Goal: Information Seeking & Learning: Learn about a topic

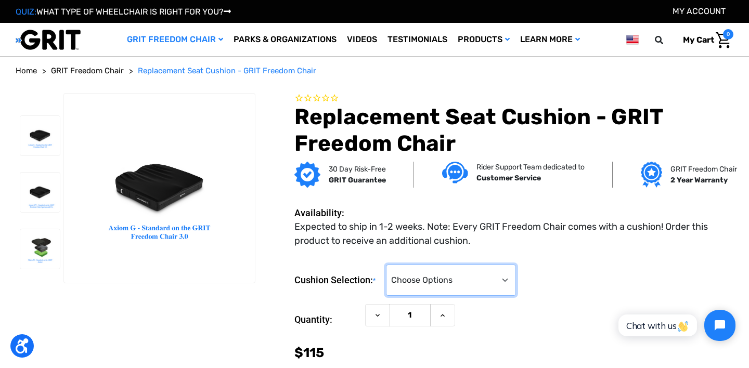
click at [452, 290] on select "Choose Options GRIT Junior Cushion (Matrx PS) (+$185) 16" GRIT Freedom Chair 3.…" at bounding box center [451, 280] width 130 height 31
click at [448, 292] on select "Choose Options GRIT Junior Cushion (Matrx PS) (+$185) 16" GRIT Freedom Chair 3.…" at bounding box center [451, 280] width 130 height 31
click at [414, 286] on select "Choose Options GRIT Junior Cushion (Matrx PS) (+$185) 16" GRIT Freedom Chair 3.…" at bounding box center [451, 280] width 130 height 31
select select "1194"
click at [387, 265] on select "Choose Options GRIT Junior Cushion (Matrx PS) (+$185) 16" GRIT Freedom Chair 3.…" at bounding box center [451, 280] width 130 height 31
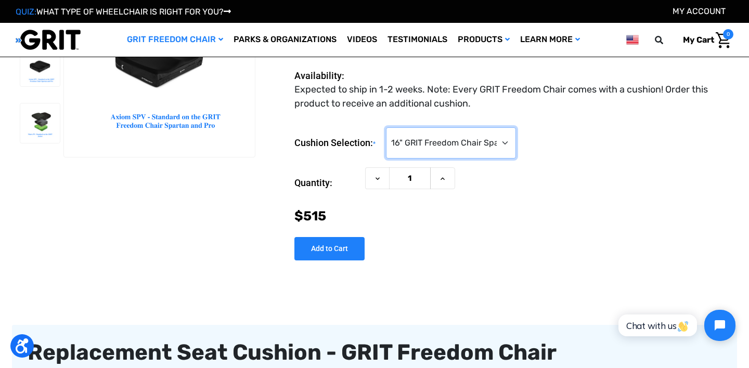
scroll to position [86, 0]
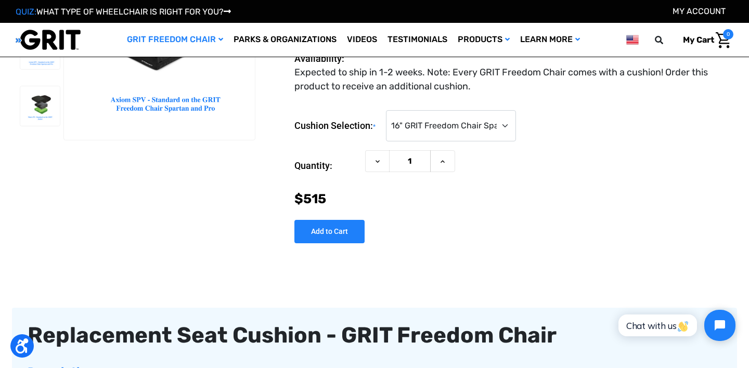
click at [484, 230] on div "Cushion Selection: * Choose Options GRIT Junior Cushion (Matrx PS) (+$185) 16" …" at bounding box center [513, 172] width 439 height 141
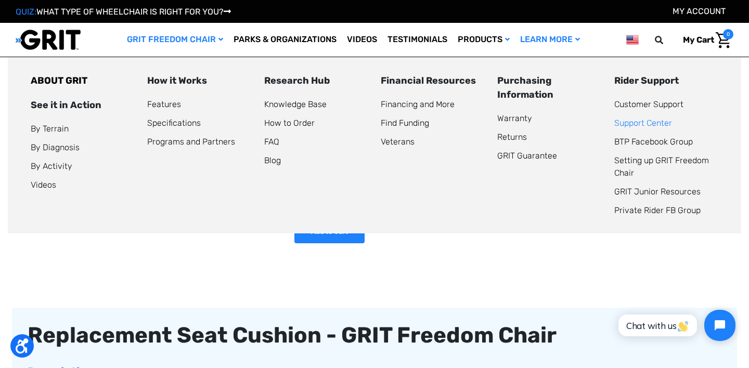
click at [635, 122] on link "Support Center" at bounding box center [643, 123] width 58 height 10
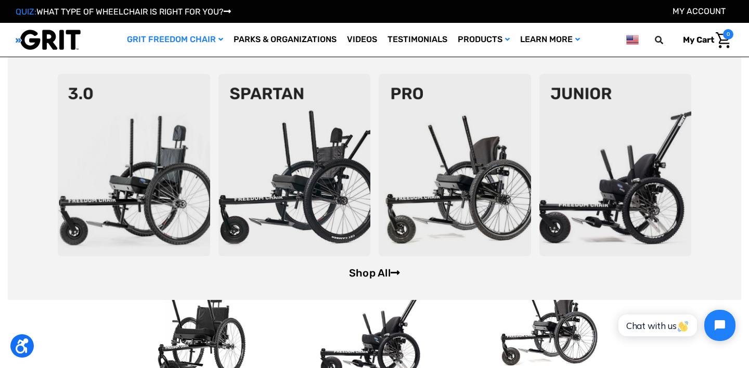
click at [366, 279] on link "Shop All" at bounding box center [374, 273] width 51 height 12
